Goal: Information Seeking & Learning: Learn about a topic

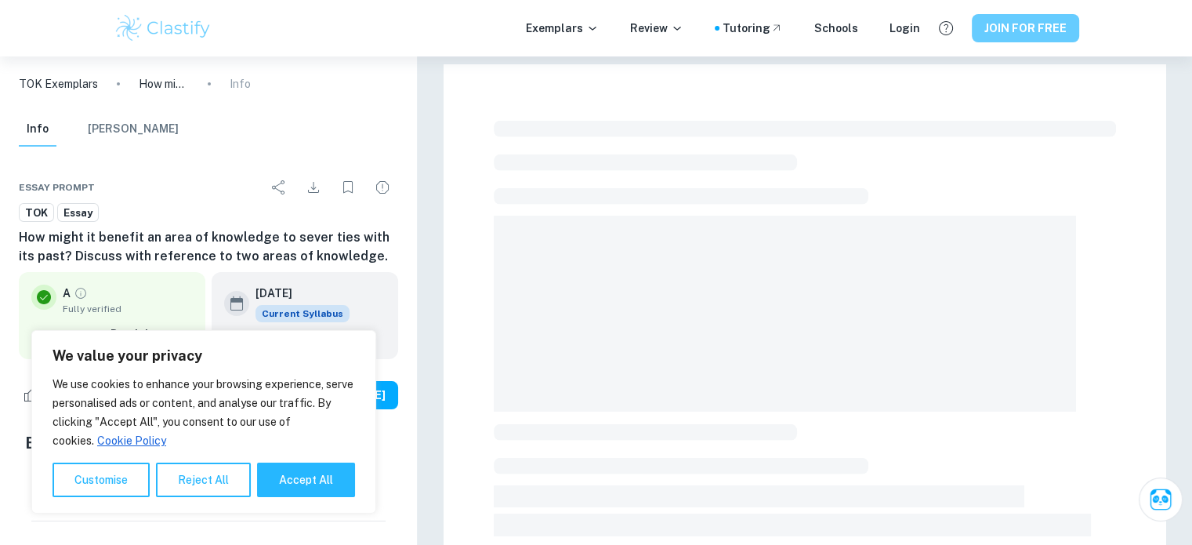
click at [1021, 29] on button "JOIN FOR FREE" at bounding box center [1025, 28] width 107 height 28
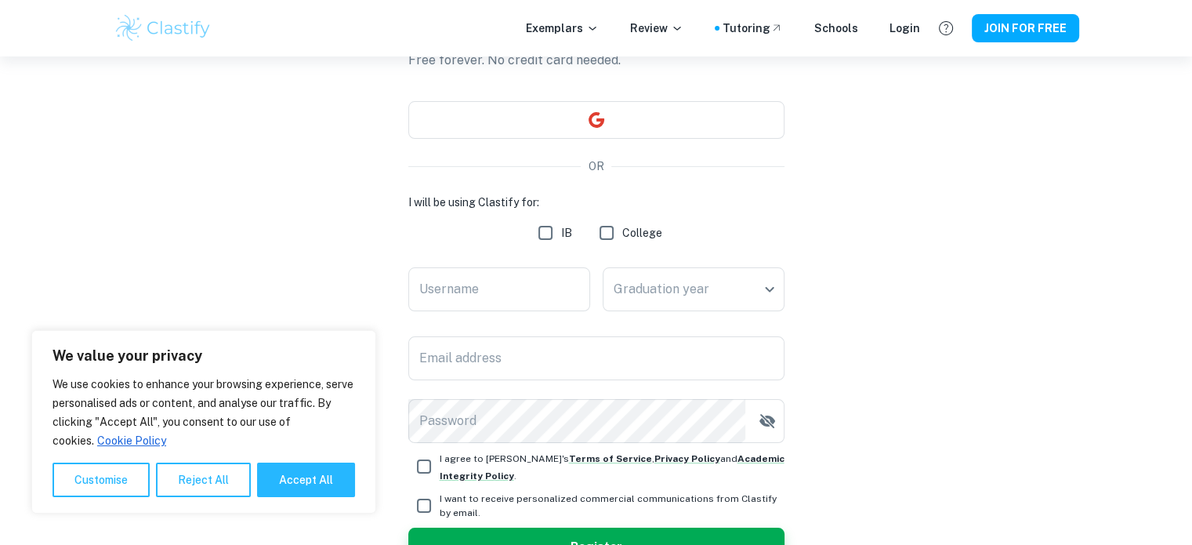
scroll to position [121, 0]
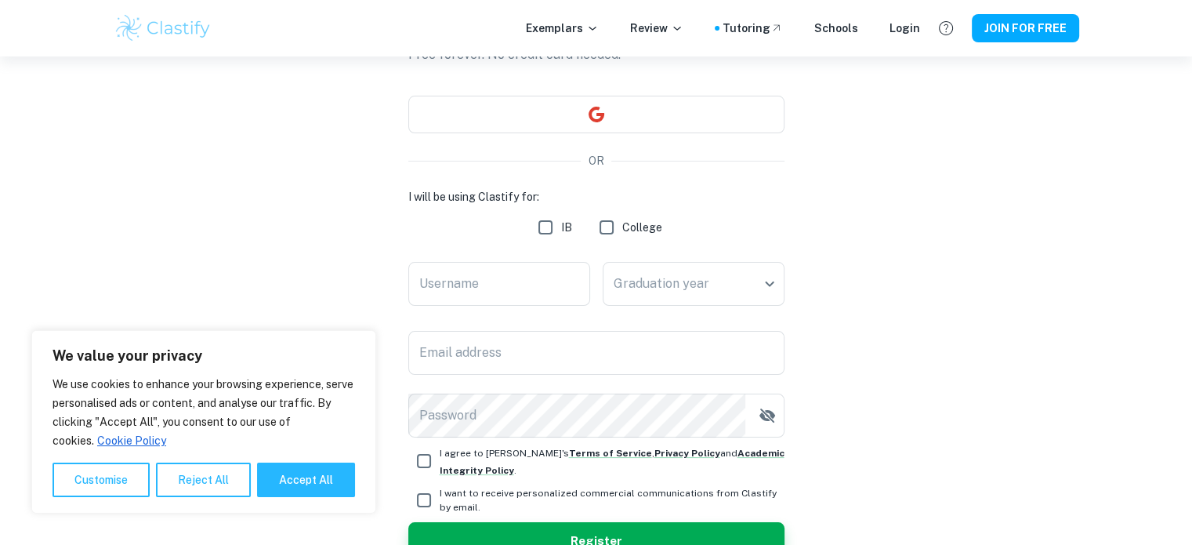
click at [548, 231] on input "IB" at bounding box center [545, 227] width 31 height 31
checkbox input "true"
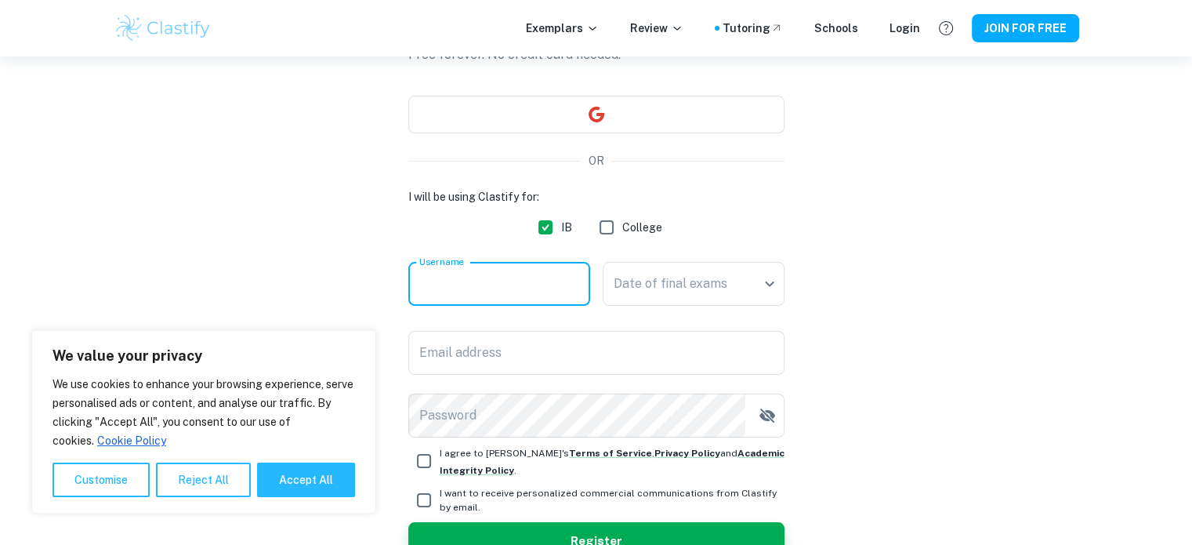
click at [580, 285] on input "Username" at bounding box center [499, 284] width 182 height 44
type input "mk"
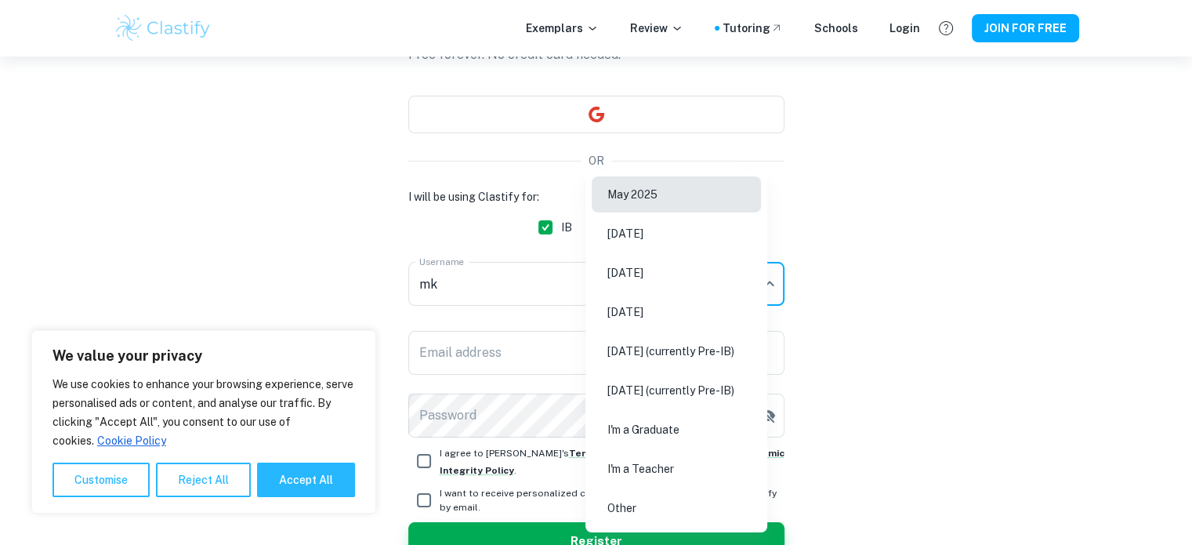
click at [644, 294] on body "We value your privacy We use cookies to enhance your browsing experience, serve…" at bounding box center [596, 208] width 1192 height 545
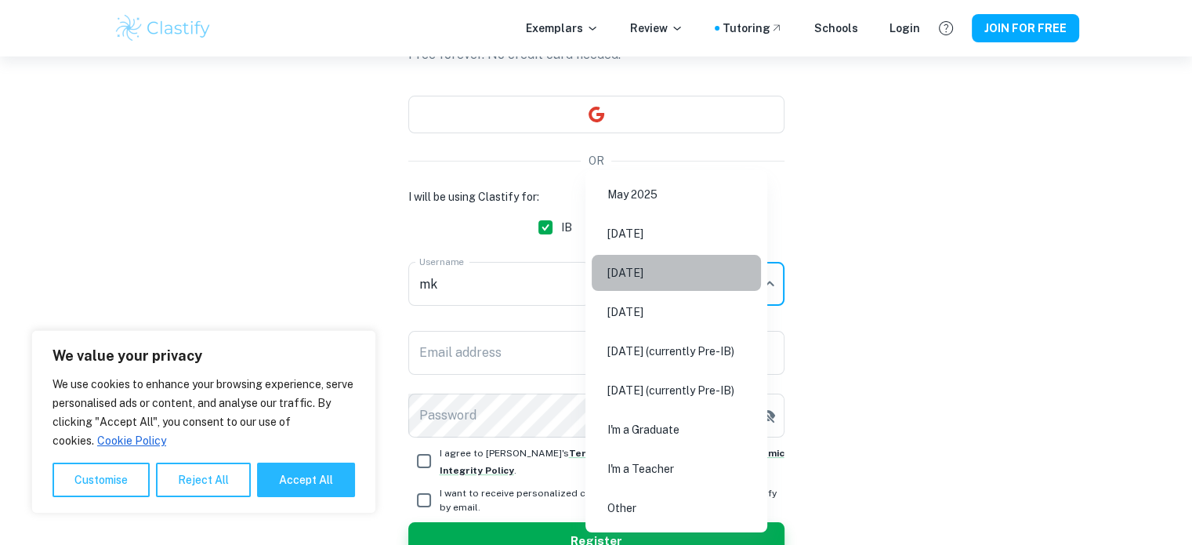
click at [622, 280] on li "[DATE]" at bounding box center [676, 273] width 169 height 36
type input "M26"
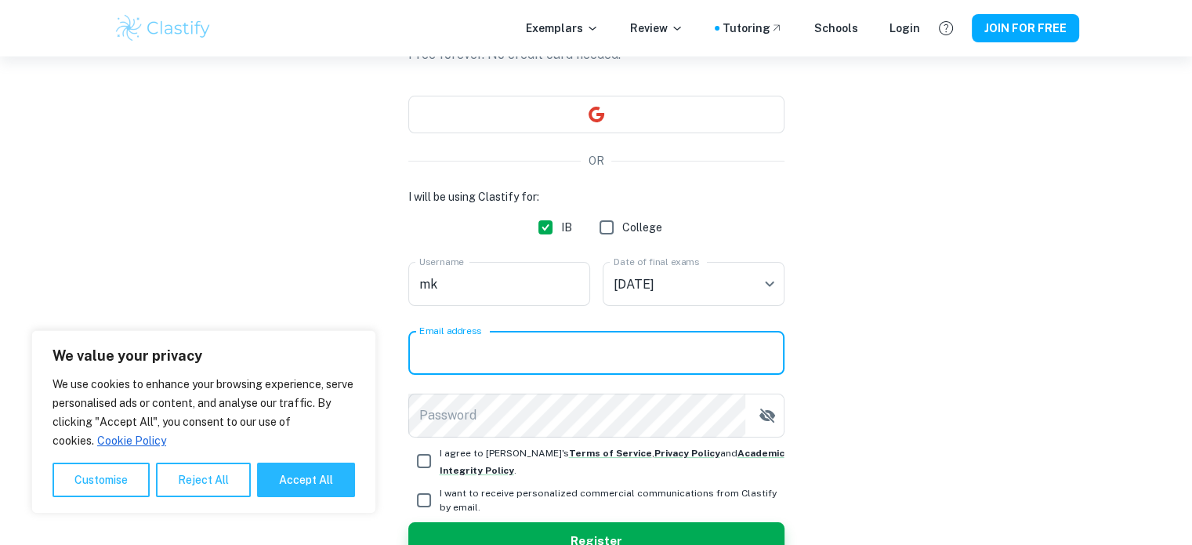
click at [626, 347] on input "Email address" at bounding box center [596, 353] width 376 height 44
type input "[EMAIL_ADDRESS][DOMAIN_NAME]"
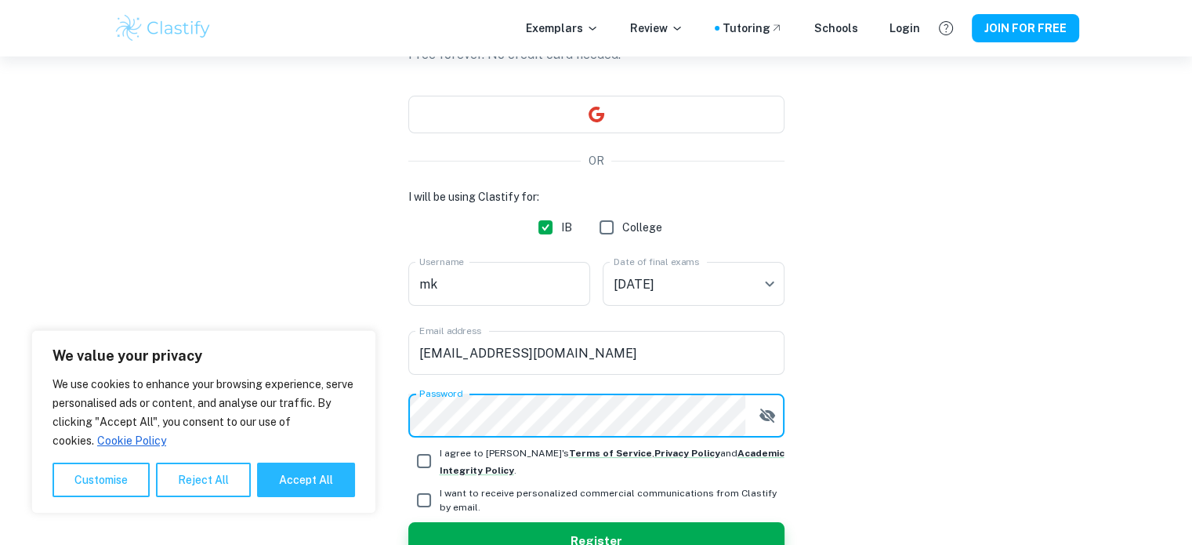
click at [1004, 280] on div "Create a Clastify account Free forever. No credit card needed. OR I will be usi…" at bounding box center [596, 285] width 965 height 699
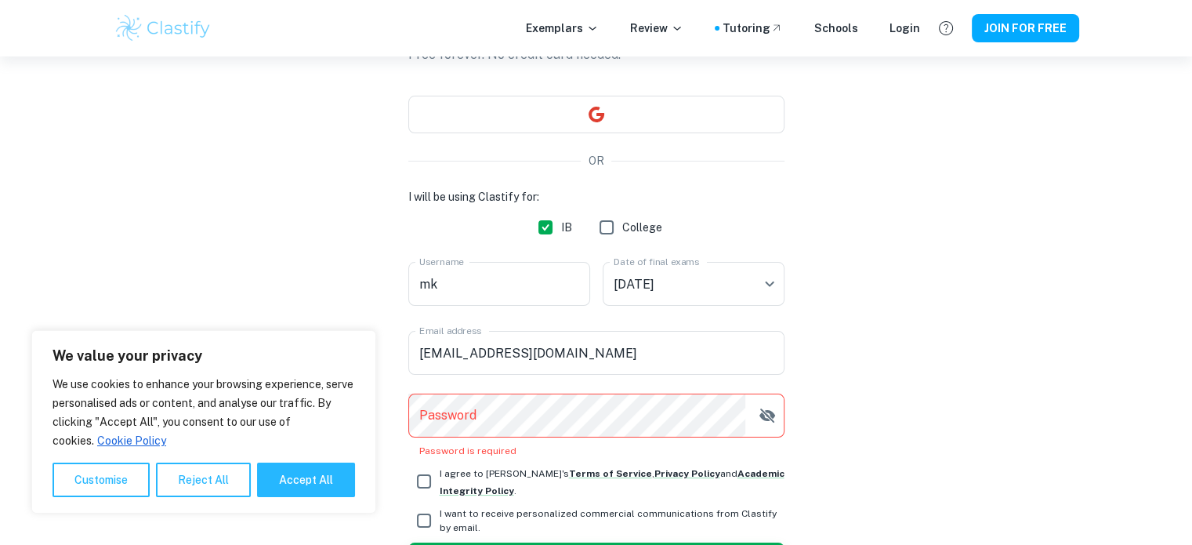
click at [668, 437] on div "Password Password Password is required" at bounding box center [596, 425] width 376 height 64
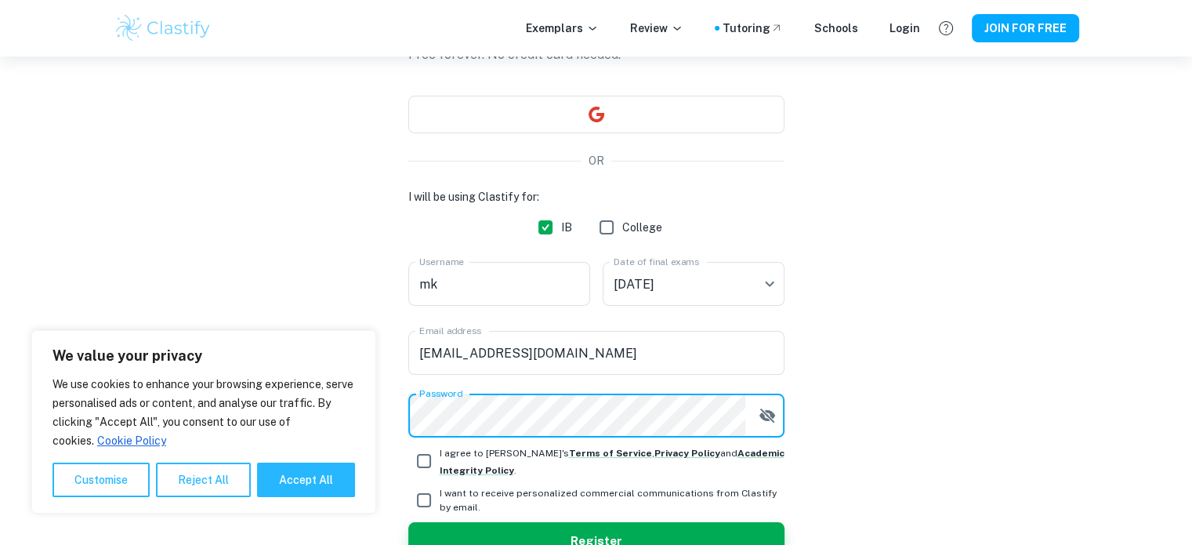
scroll to position [210, 0]
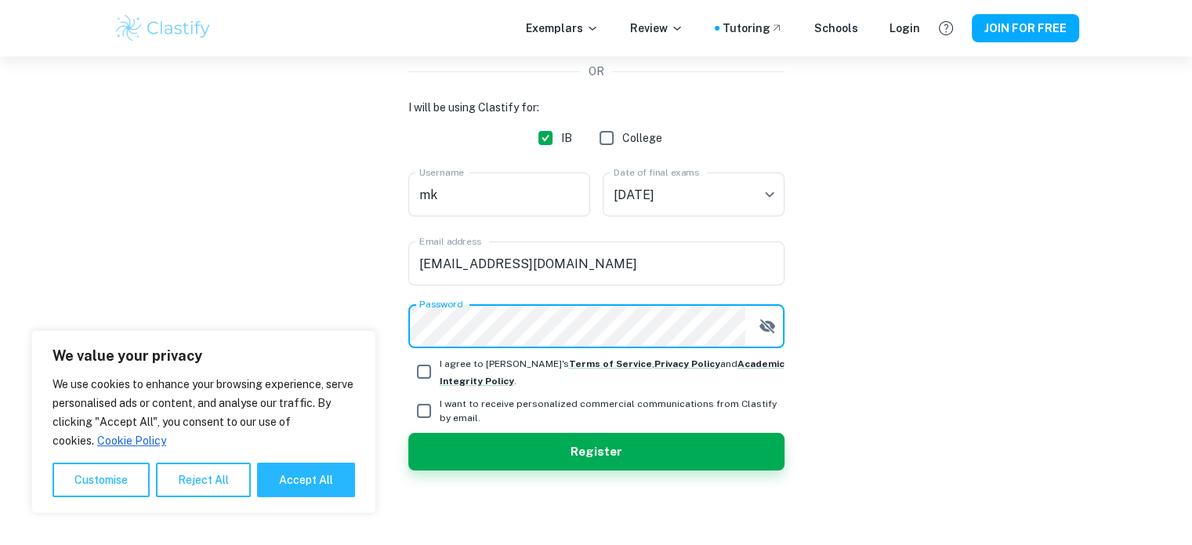
click at [420, 368] on input "I agree to [PERSON_NAME]'s Terms of Service , Privacy Policy and Academic Integ…" at bounding box center [423, 371] width 31 height 31
checkbox input "true"
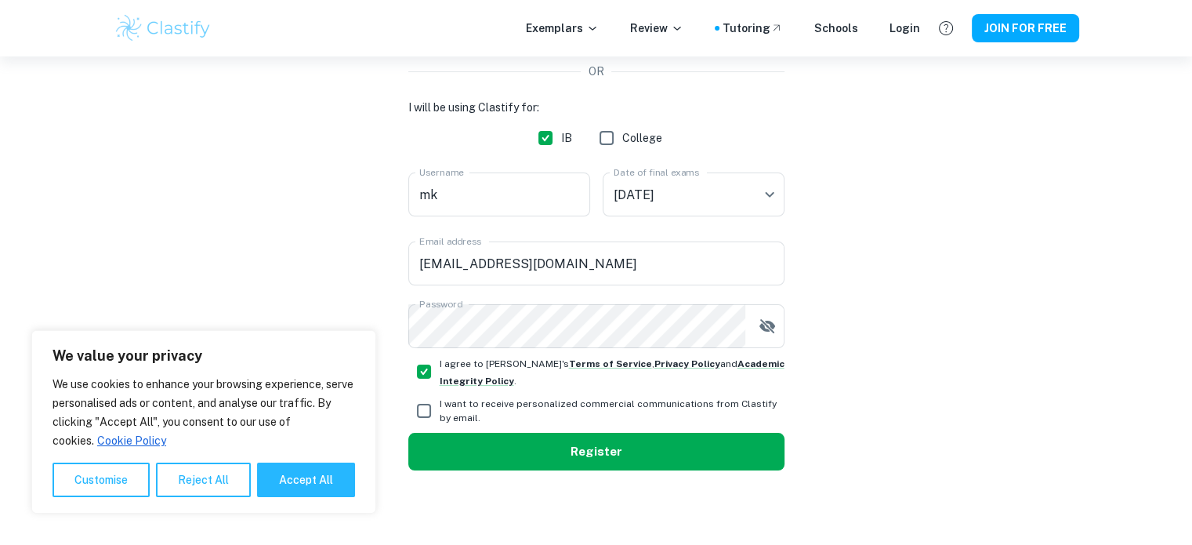
click at [558, 442] on button "Register" at bounding box center [596, 452] width 376 height 38
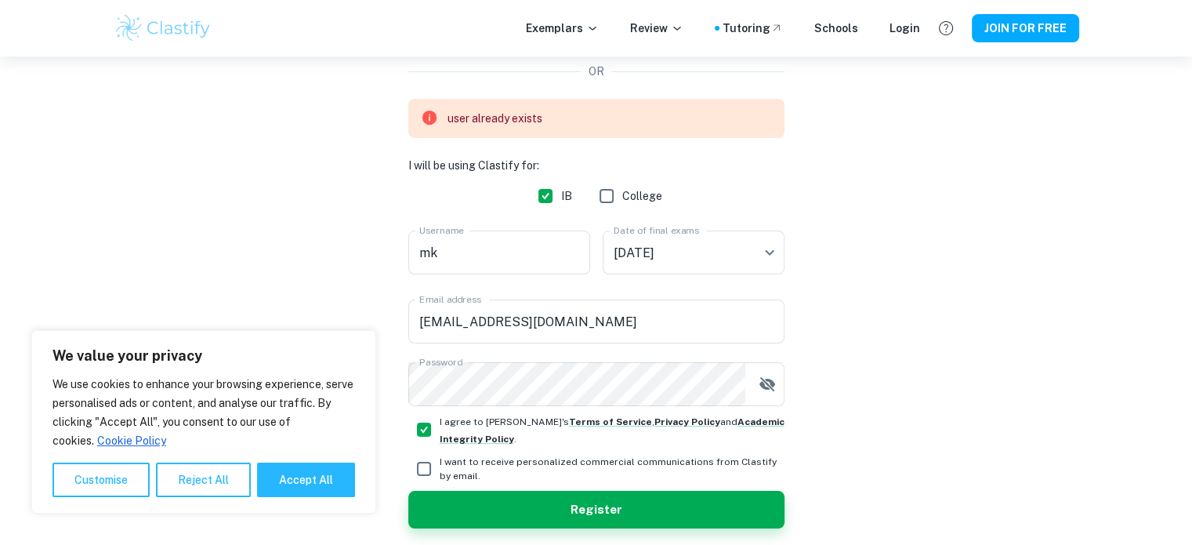
scroll to position [0, 0]
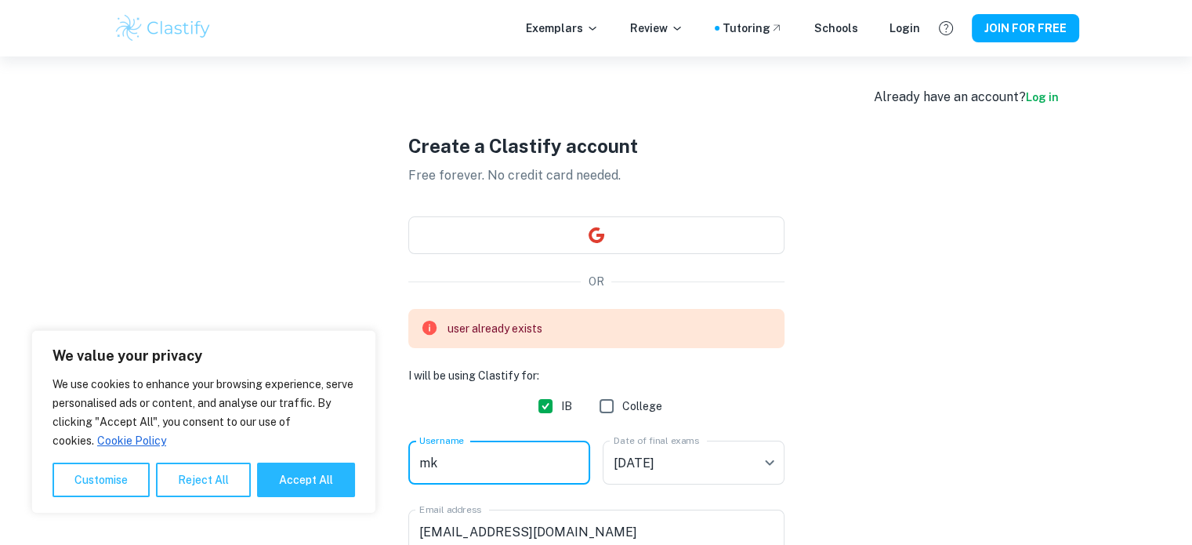
click at [508, 463] on input "mk" at bounding box center [499, 462] width 182 height 44
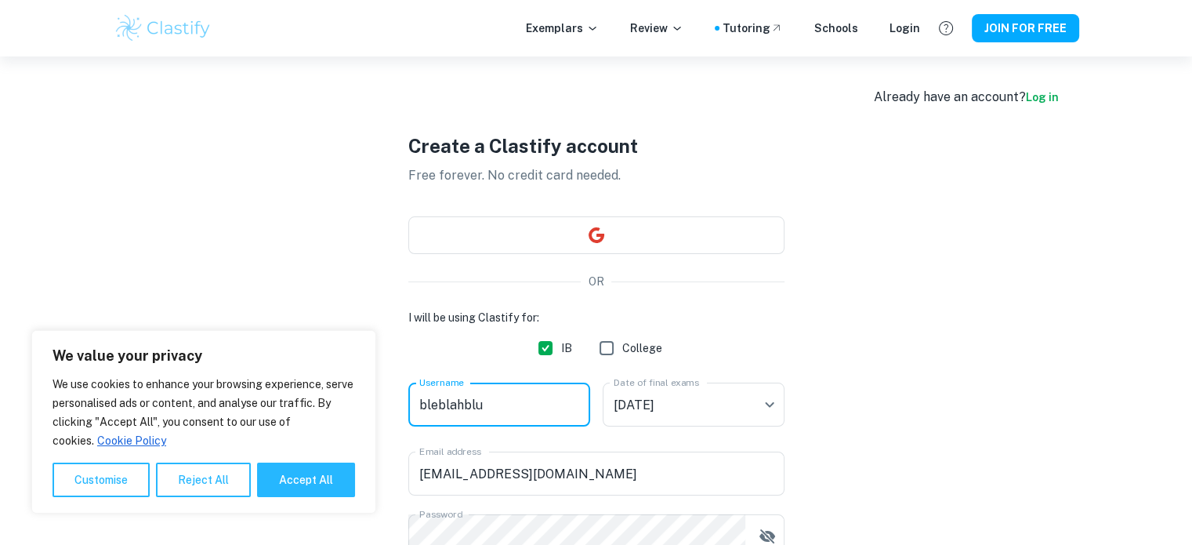
scroll to position [210, 0]
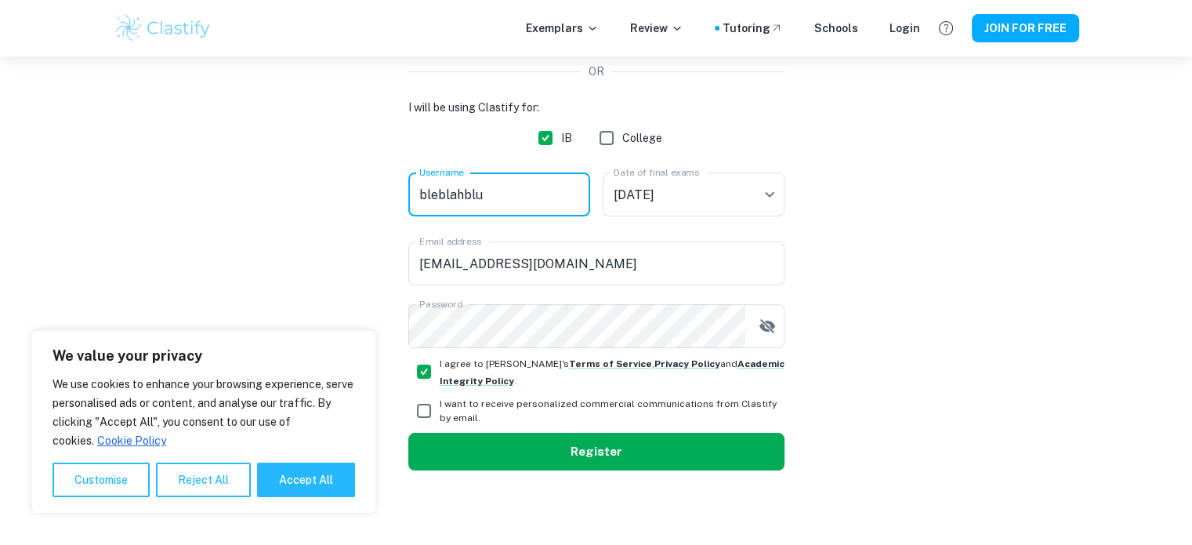
type input "bleblahblu"
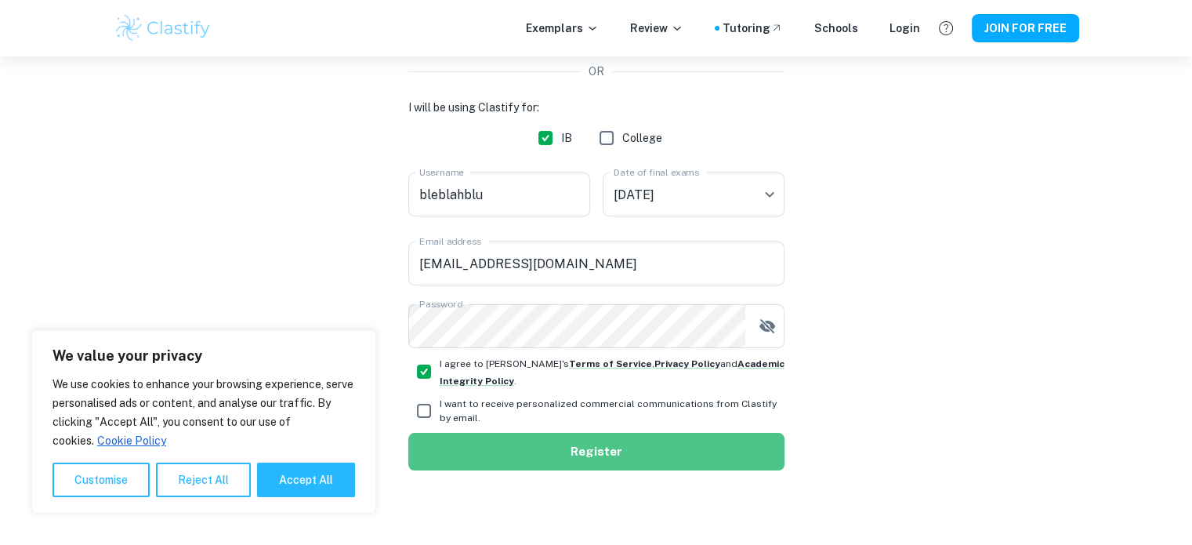
click at [542, 457] on button "Register" at bounding box center [596, 452] width 376 height 38
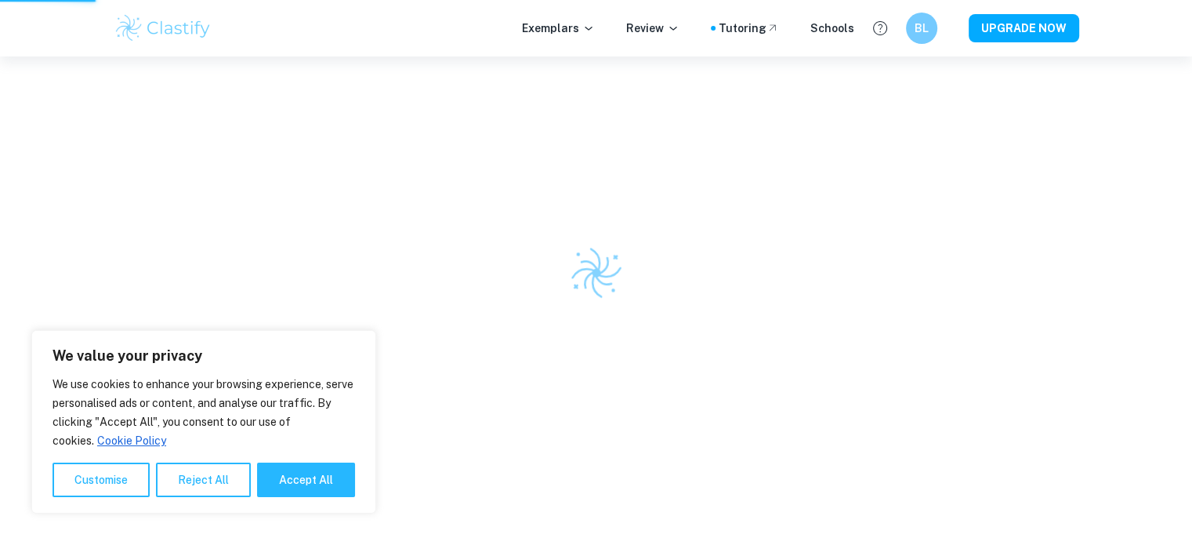
scroll to position [56, 0]
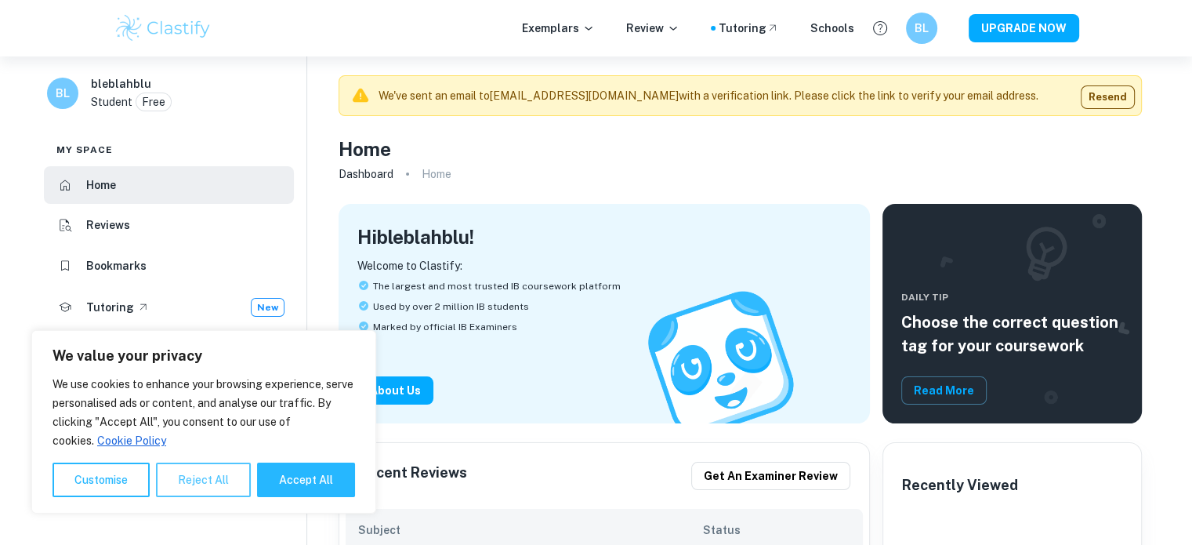
click at [203, 487] on button "Reject All" at bounding box center [203, 479] width 95 height 34
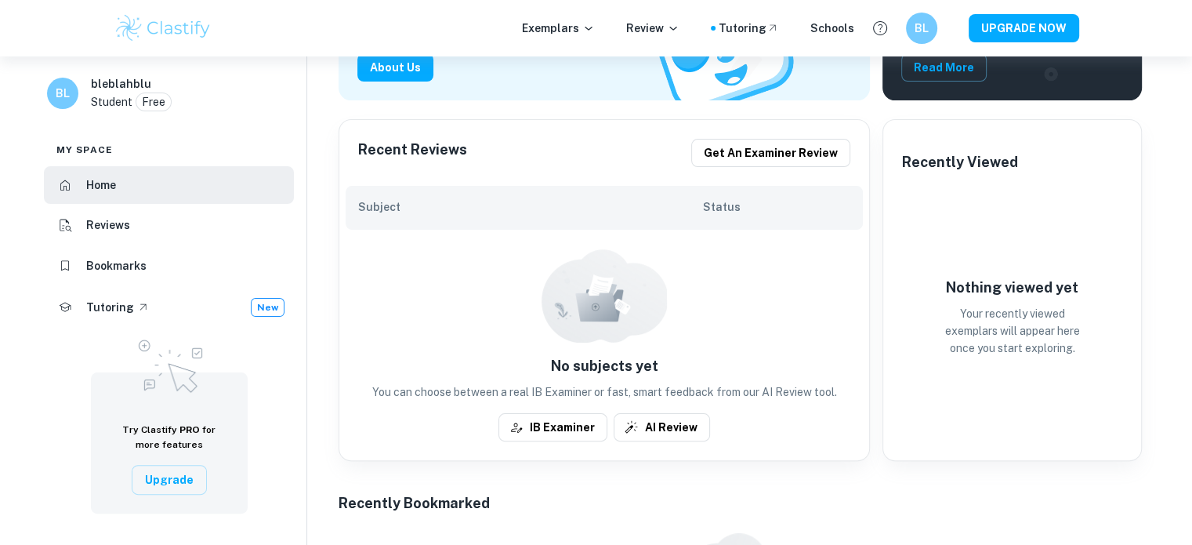
scroll to position [326, 0]
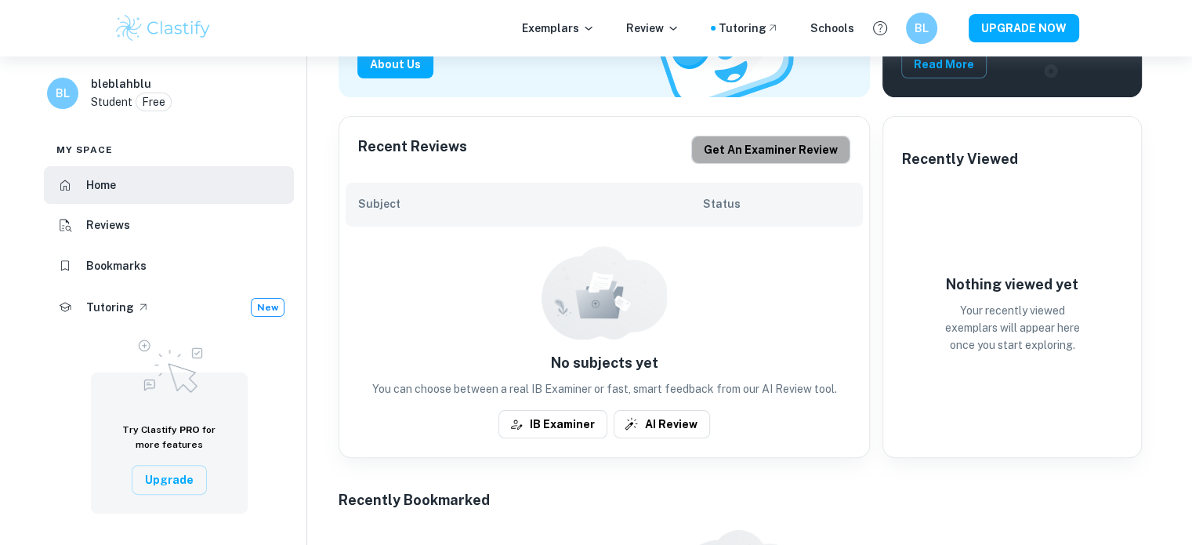
click at [817, 150] on button "Get an examiner review" at bounding box center [770, 150] width 159 height 28
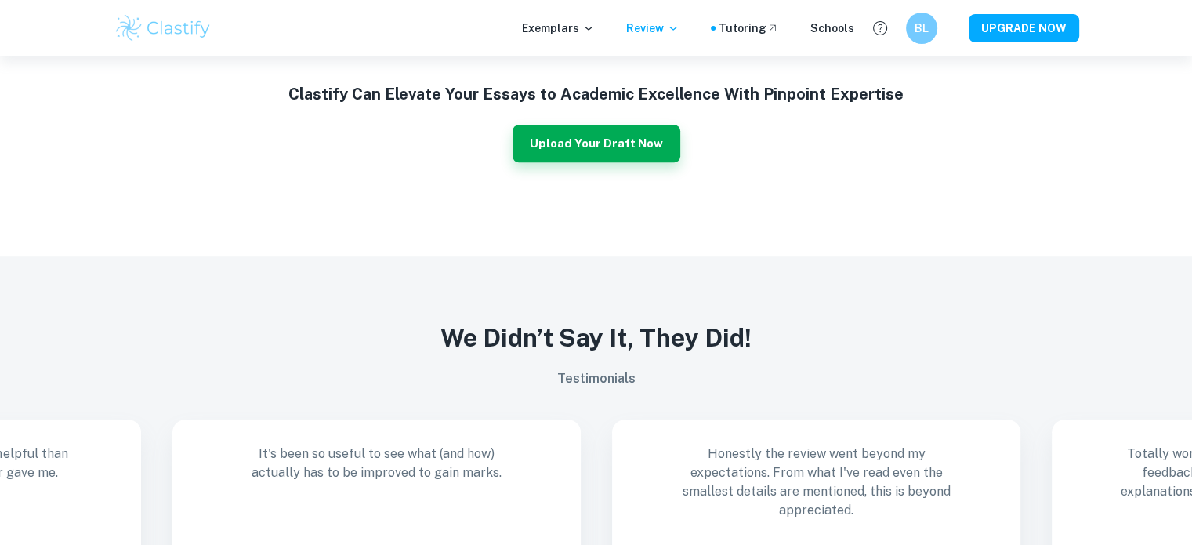
scroll to position [1185, 0]
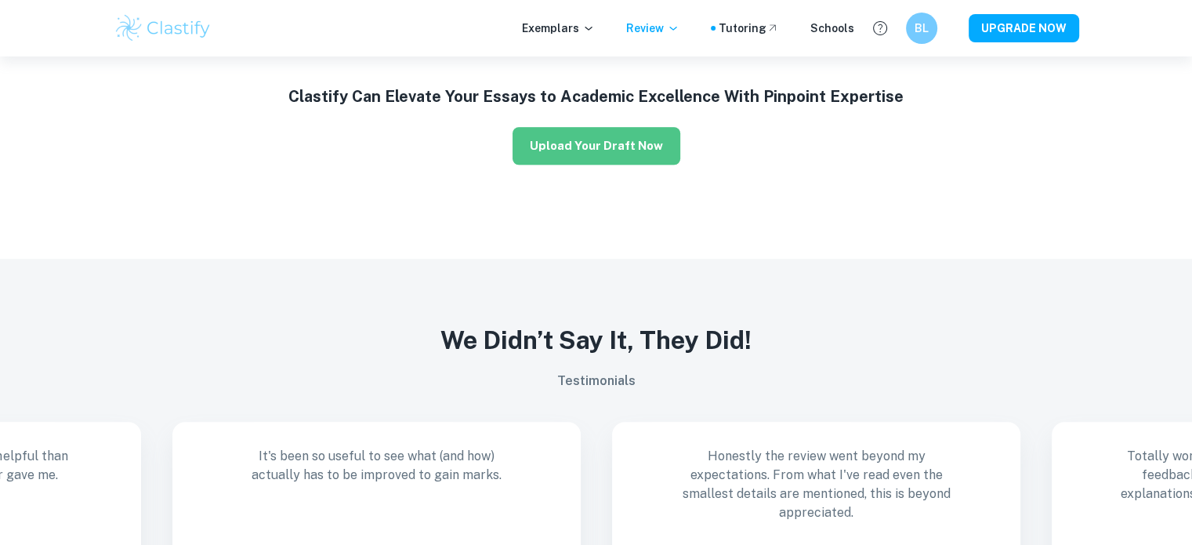
click at [609, 142] on button "Upload Your Draft Now" at bounding box center [597, 146] width 168 height 38
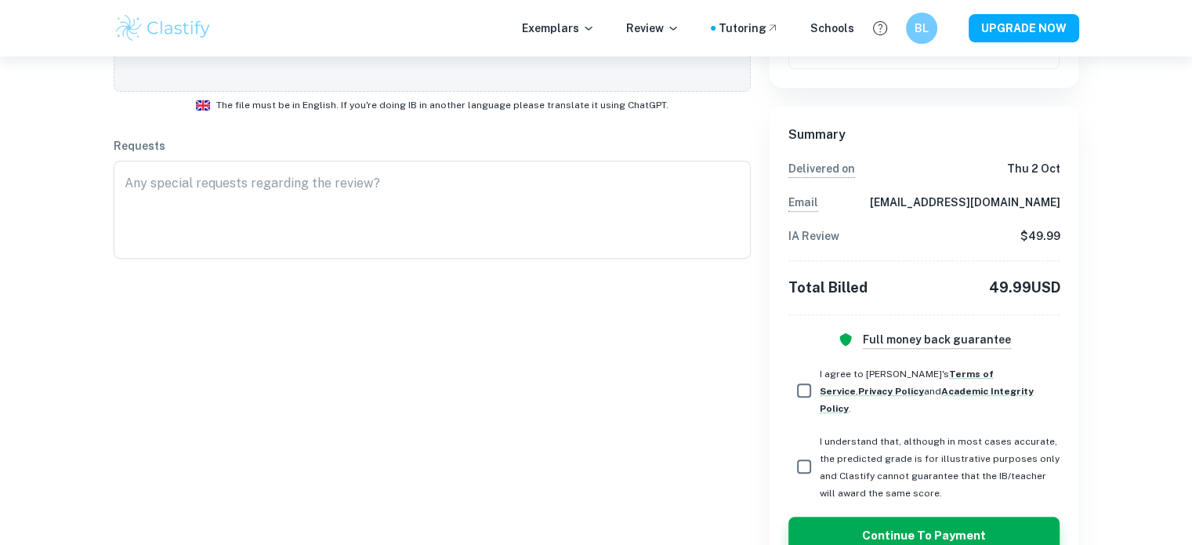
scroll to position [550, 0]
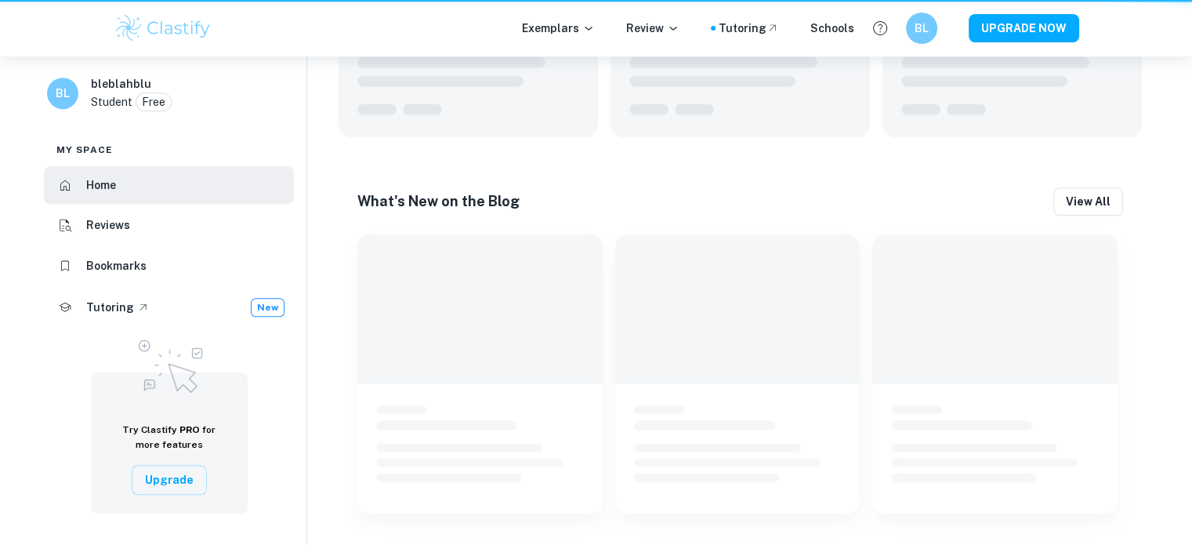
scroll to position [326, 0]
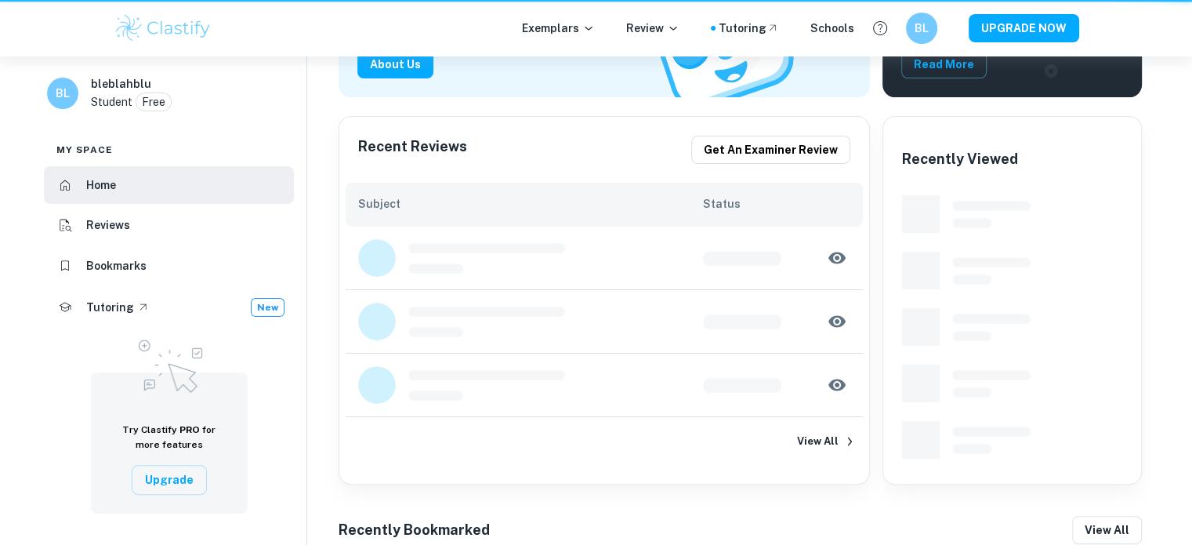
scroll to position [56, 0]
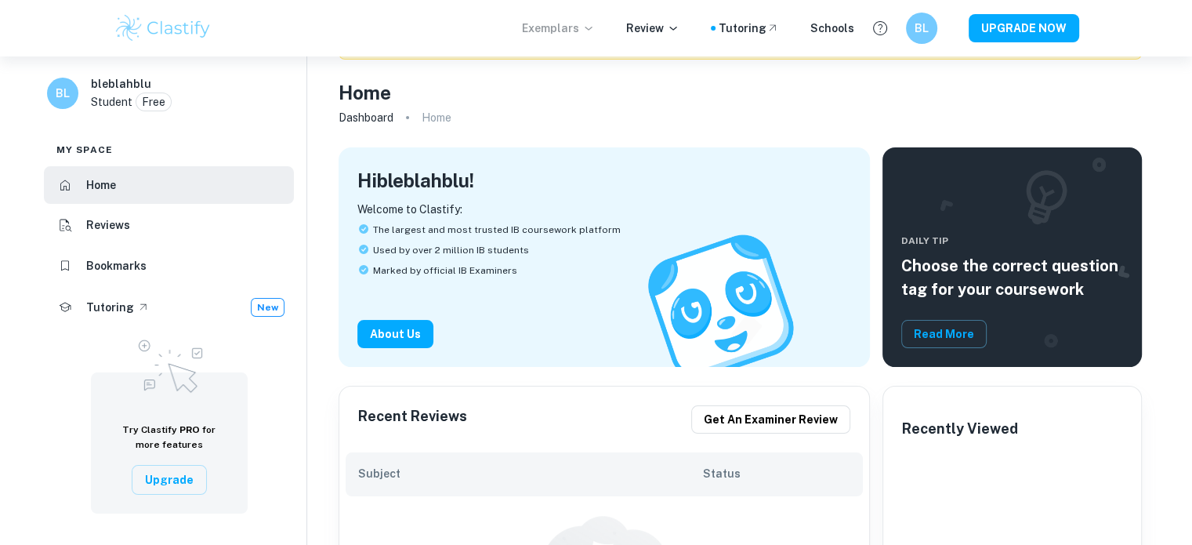
click at [561, 34] on p "Exemplars" at bounding box center [558, 28] width 73 height 17
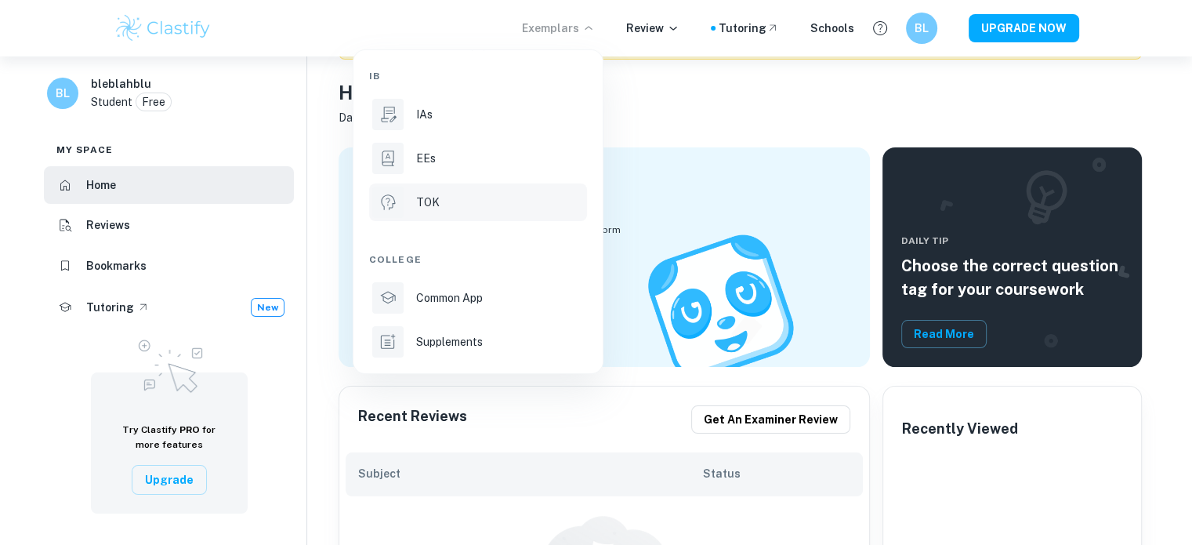
click at [492, 203] on div "TOK" at bounding box center [500, 202] width 168 height 17
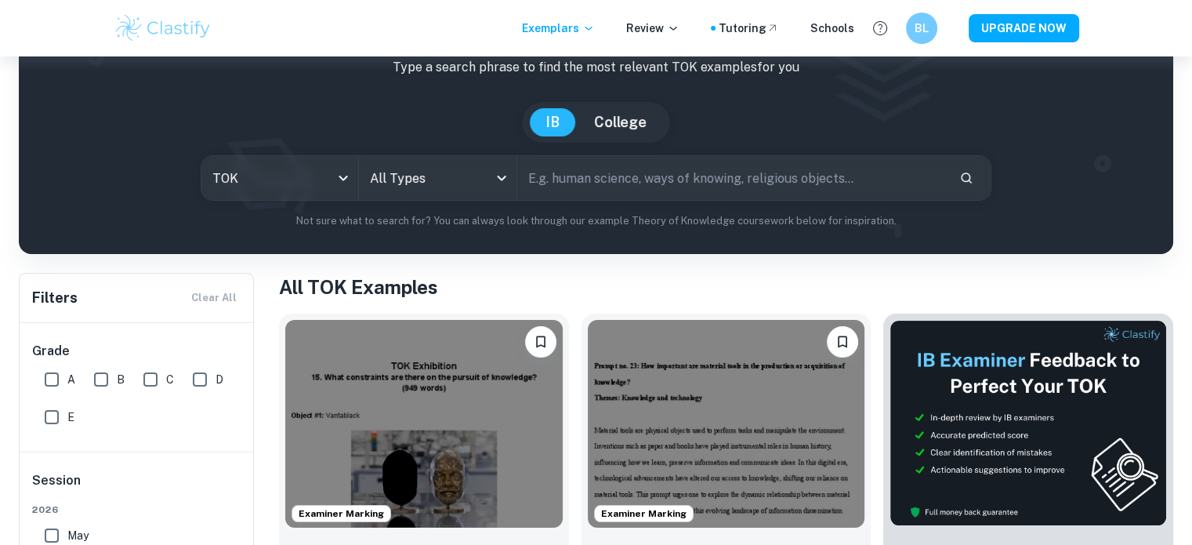
scroll to position [118, 0]
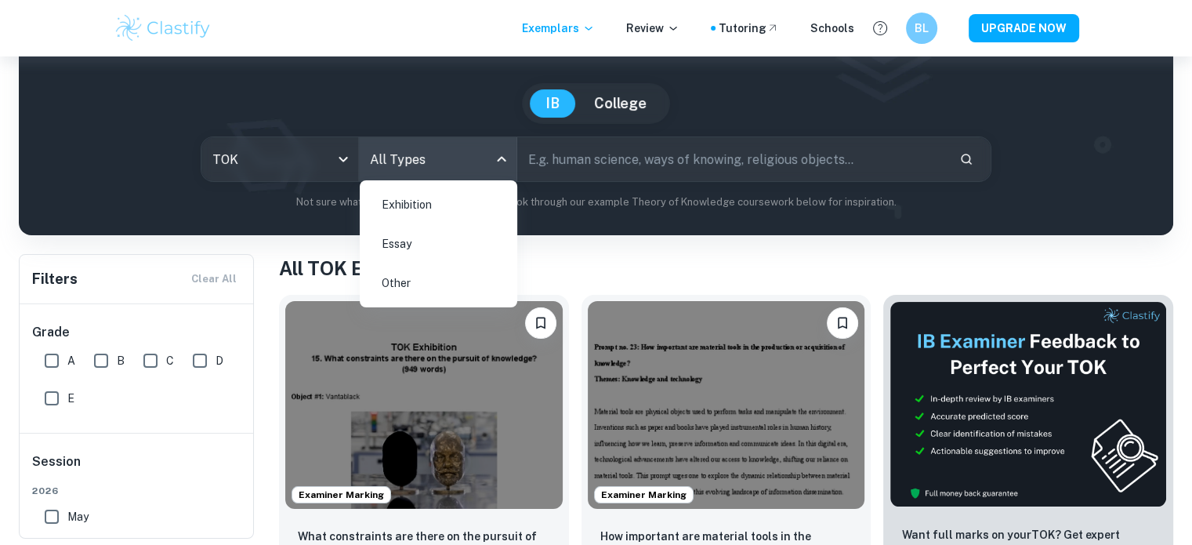
click at [408, 145] on body "We value your privacy We use cookies to enhance your browsing experience, serve…" at bounding box center [596, 211] width 1192 height 545
click at [401, 239] on li "Essay" at bounding box center [438, 244] width 145 height 36
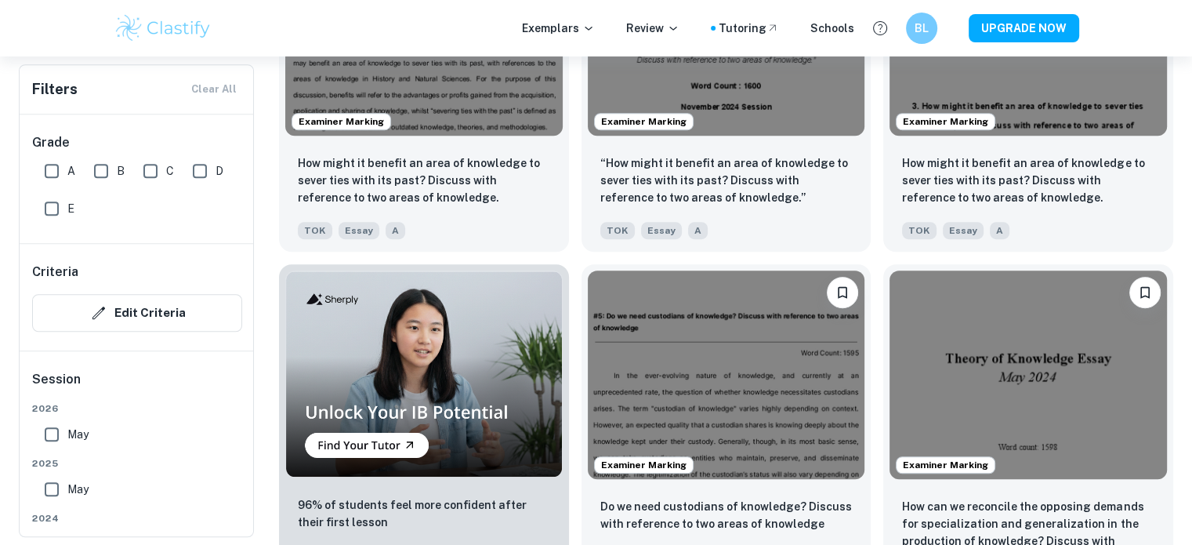
scroll to position [981, 0]
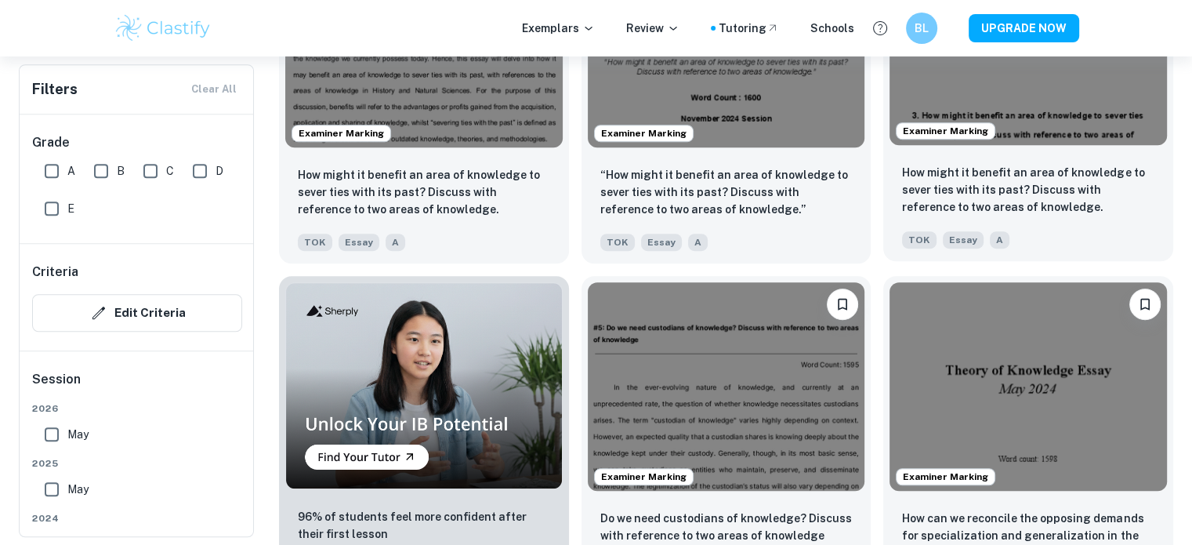
click at [1052, 219] on div "How might it benefit an area of knowledge to sever ties with its past? Discuss …" at bounding box center [1028, 206] width 290 height 110
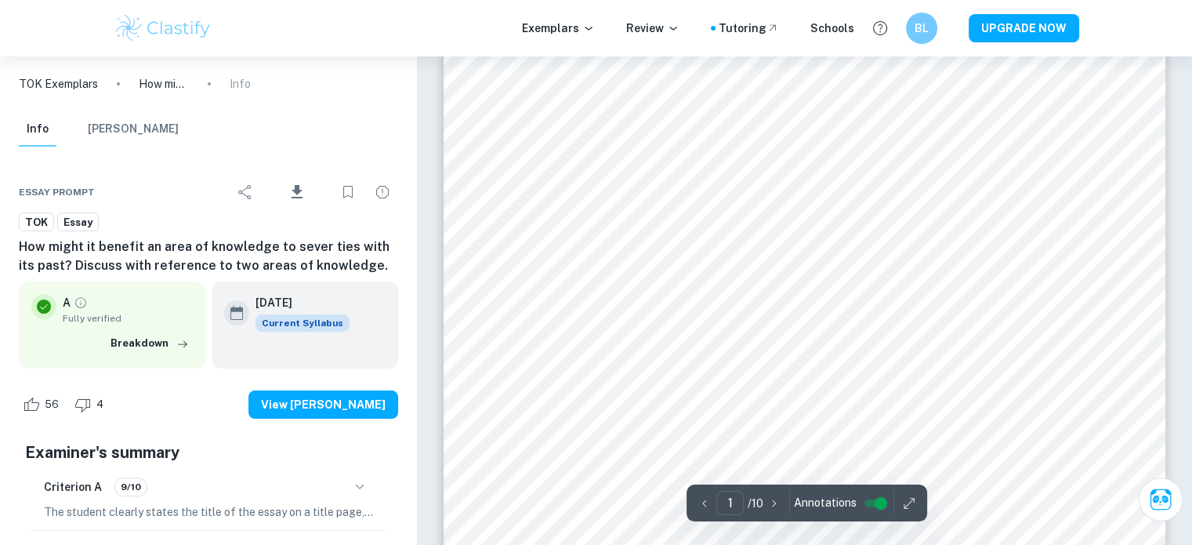
scroll to position [323, 0]
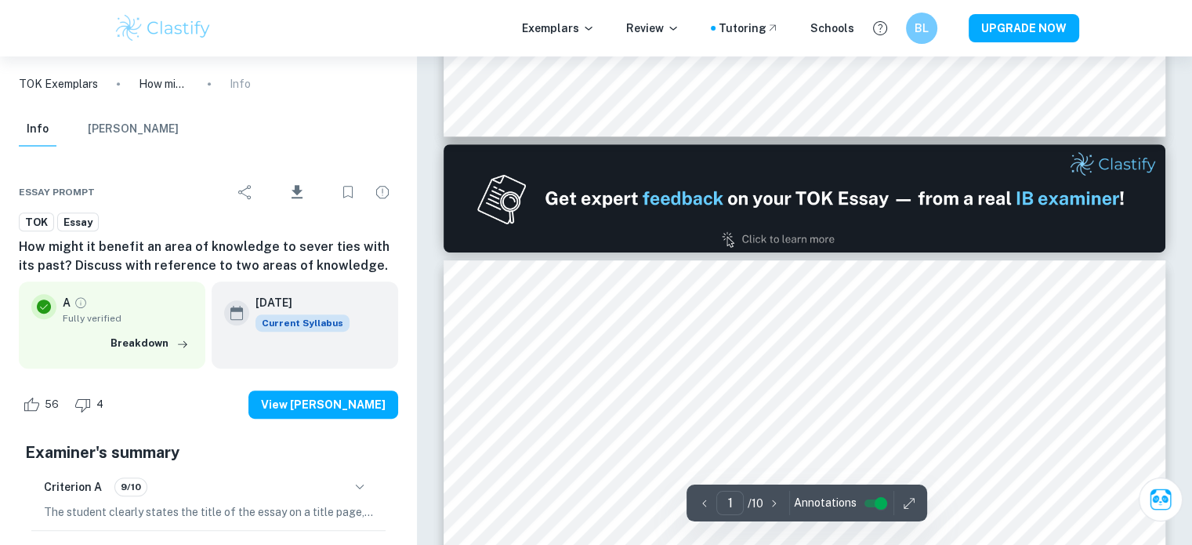
type input "2"
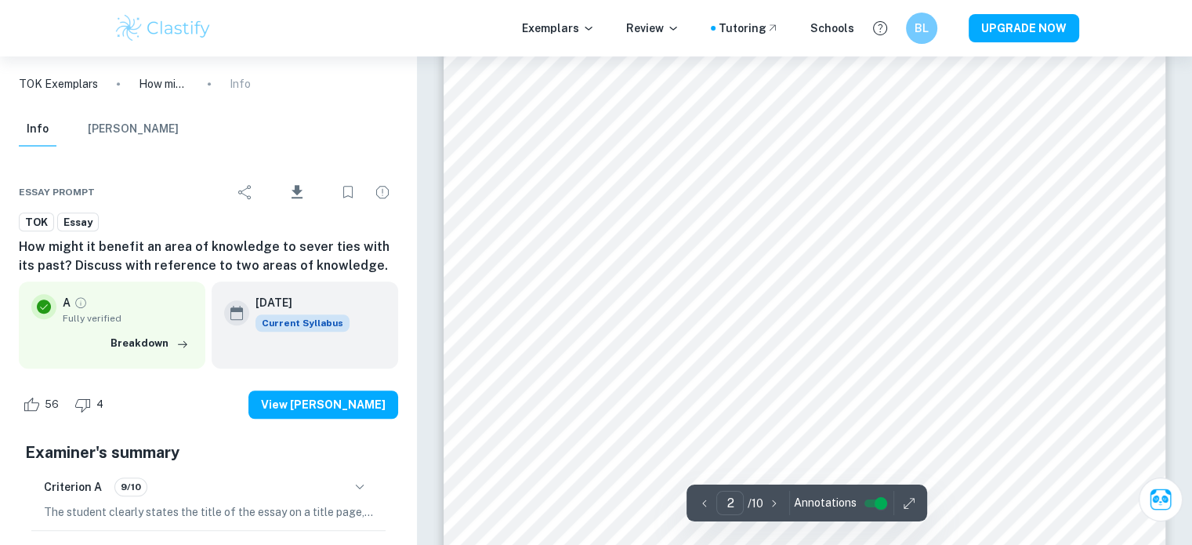
scroll to position [1269, 0]
